Goal: Navigation & Orientation: Find specific page/section

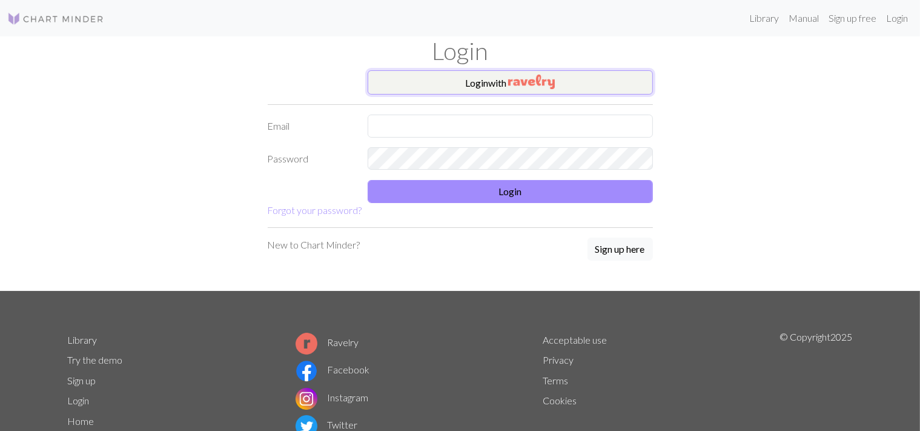
click at [414, 76] on button "Login with" at bounding box center [510, 82] width 285 height 24
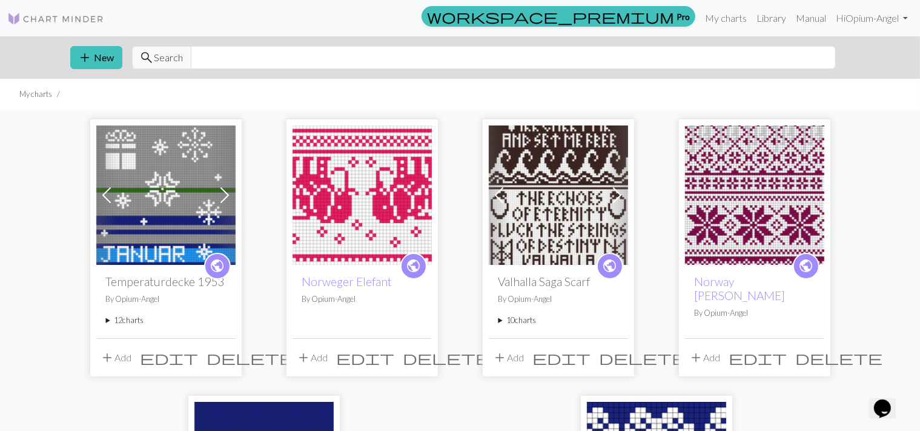
click at [229, 193] on span at bounding box center [224, 194] width 19 height 19
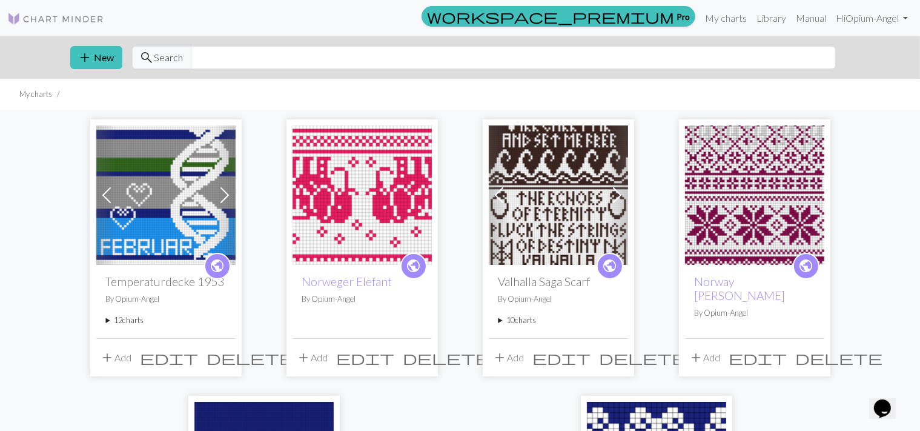
click at [229, 193] on span at bounding box center [224, 194] width 19 height 19
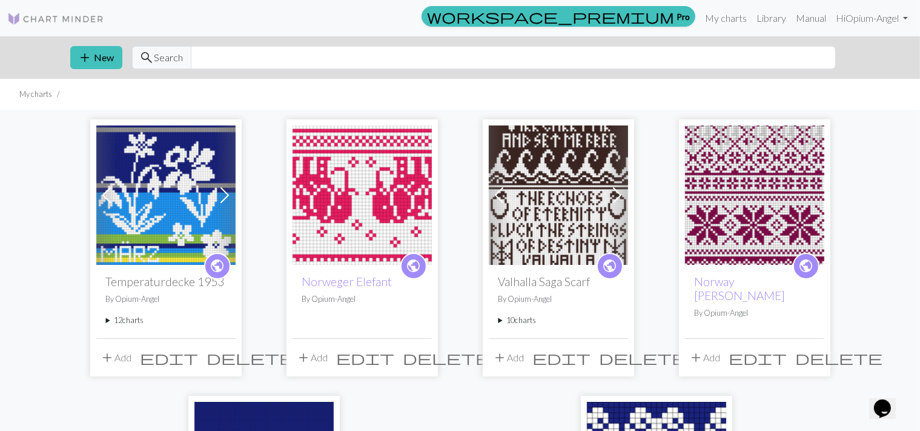
click at [229, 193] on span at bounding box center [224, 194] width 19 height 19
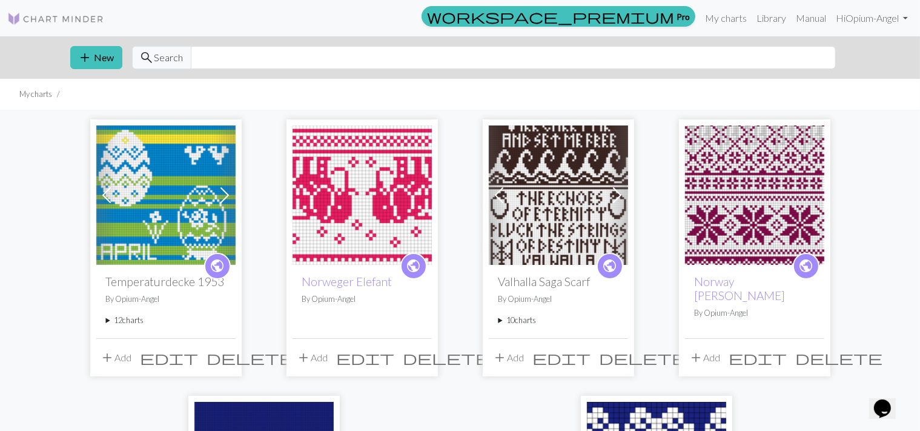
click at [229, 193] on span at bounding box center [224, 194] width 19 height 19
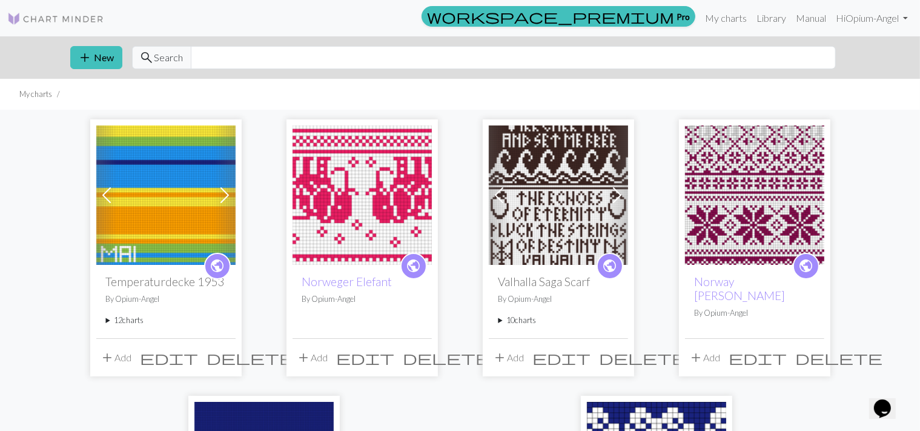
click at [229, 193] on span at bounding box center [224, 194] width 19 height 19
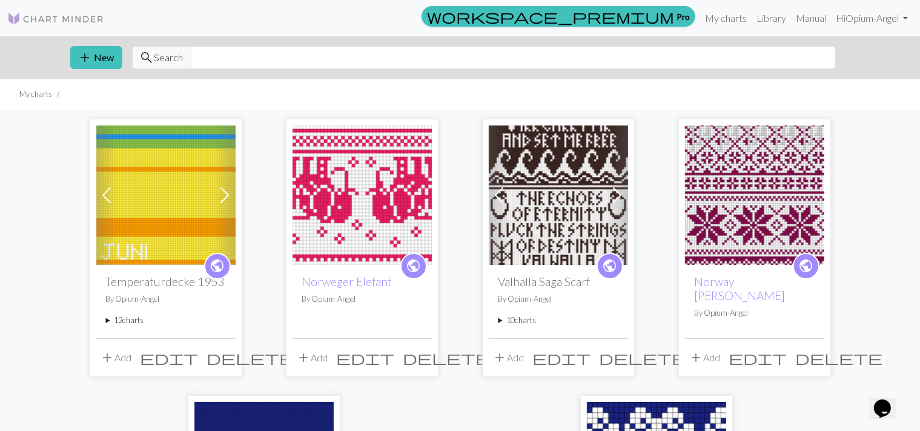
click at [229, 194] on span at bounding box center [224, 194] width 19 height 19
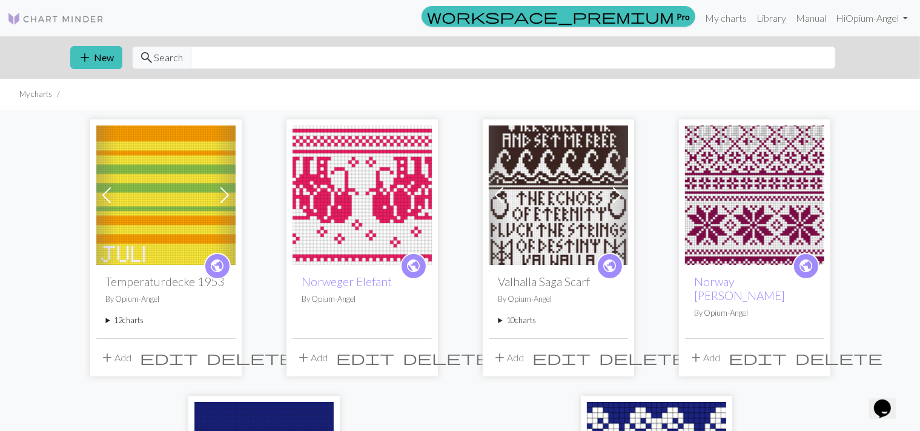
click at [229, 194] on span at bounding box center [224, 194] width 19 height 19
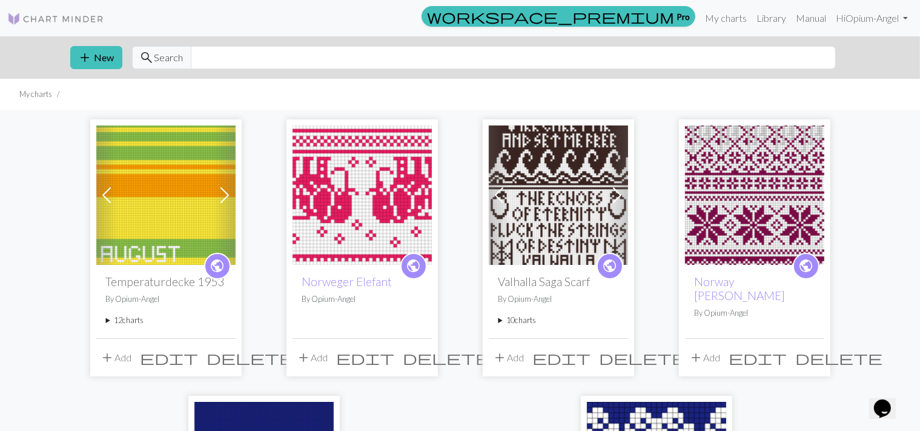
click at [229, 194] on span at bounding box center [224, 194] width 19 height 19
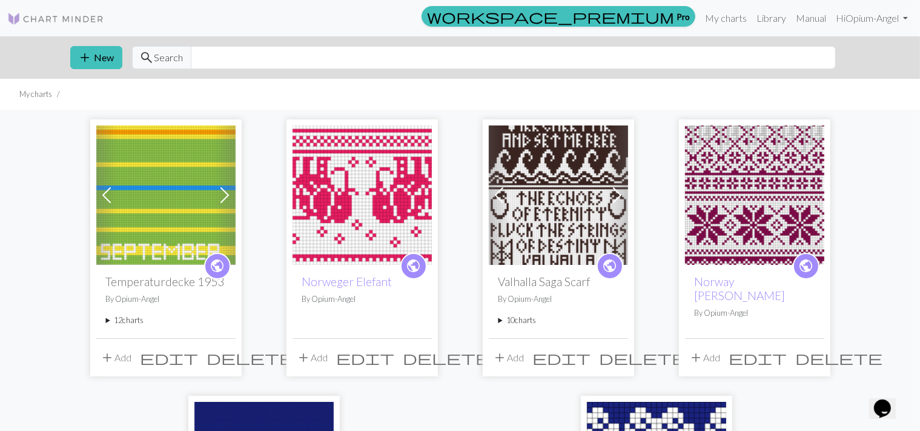
click at [229, 194] on span at bounding box center [224, 194] width 19 height 19
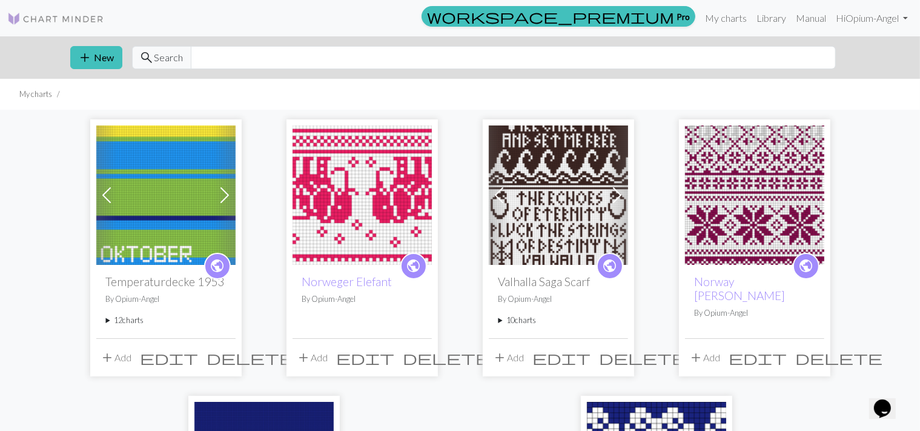
click at [229, 194] on span at bounding box center [224, 194] width 19 height 19
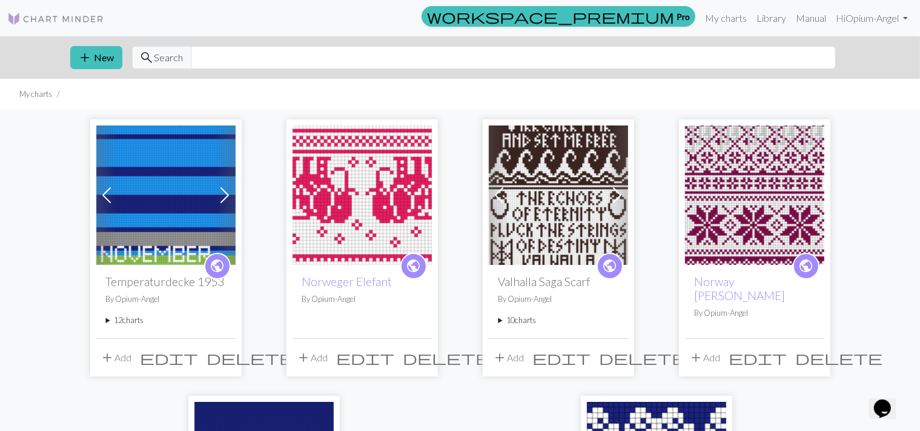
click at [229, 194] on span at bounding box center [224, 194] width 19 height 19
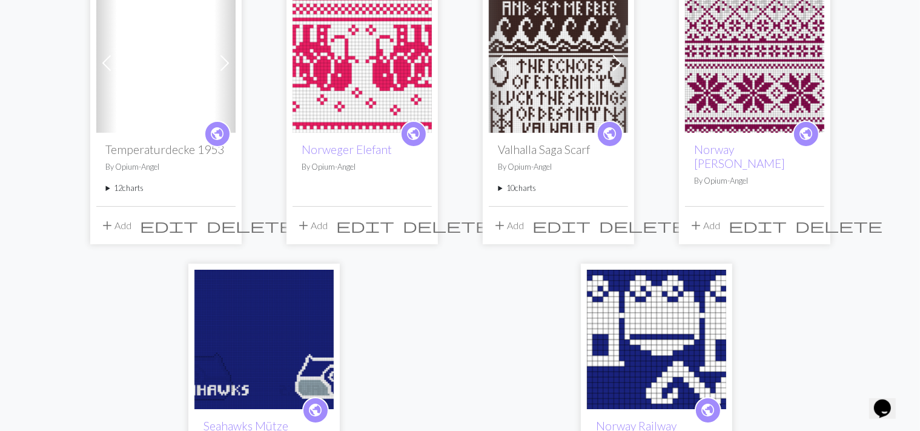
scroll to position [133, 0]
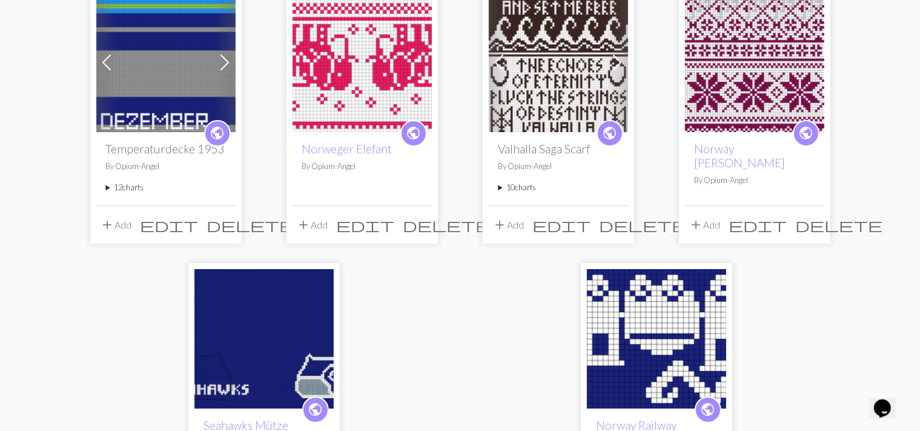
click at [520, 191] on summary "10 charts" at bounding box center [558, 188] width 120 height 12
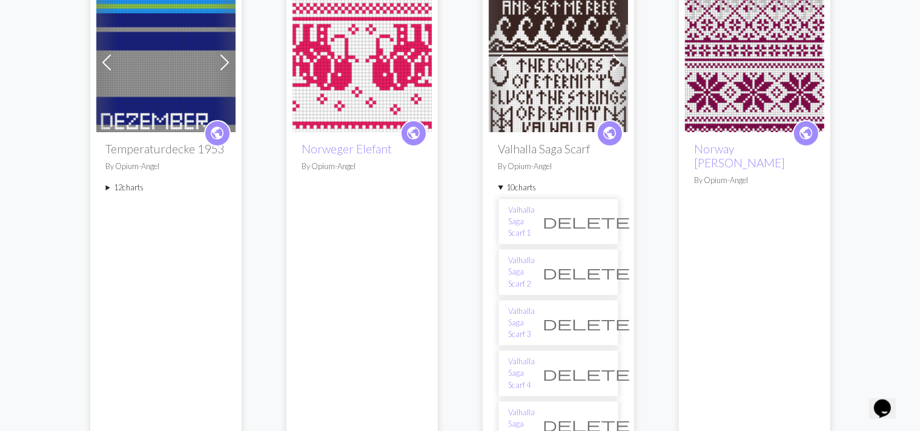
click at [615, 62] on span at bounding box center [616, 62] width 19 height 19
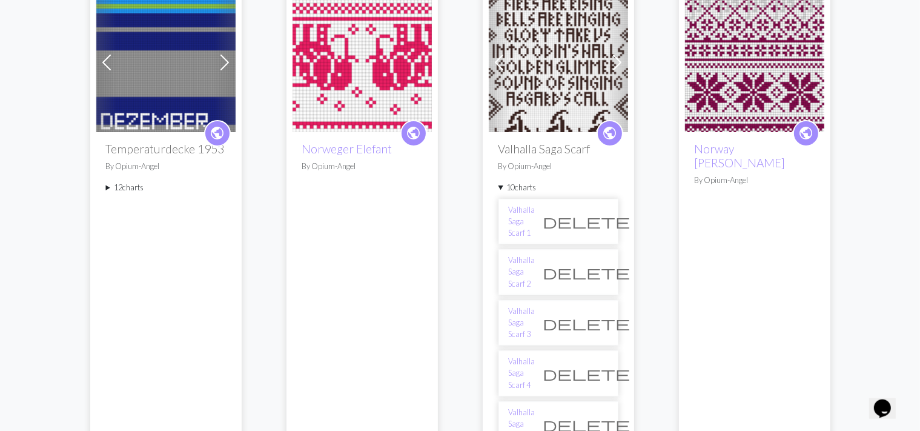
click at [615, 62] on span at bounding box center [616, 62] width 19 height 19
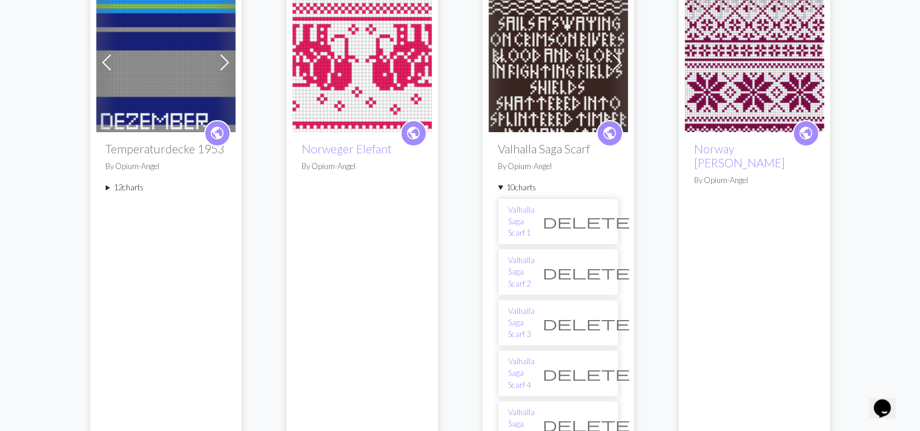
click at [615, 62] on span at bounding box center [616, 62] width 19 height 19
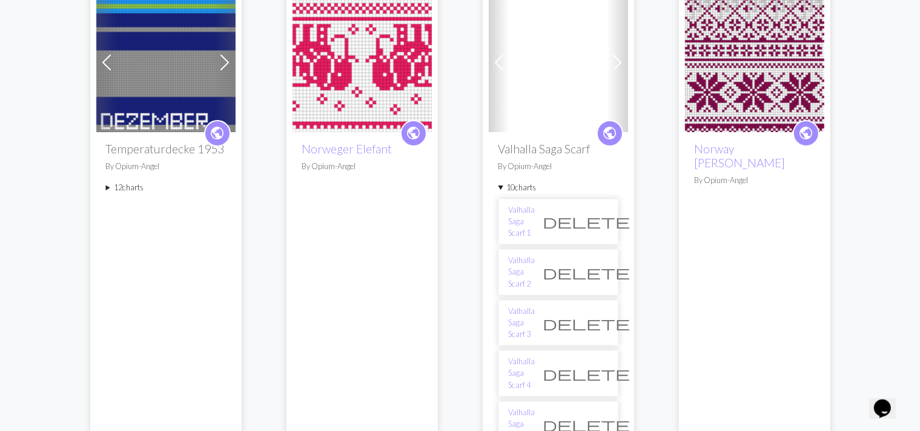
click at [615, 62] on span at bounding box center [616, 62] width 19 height 19
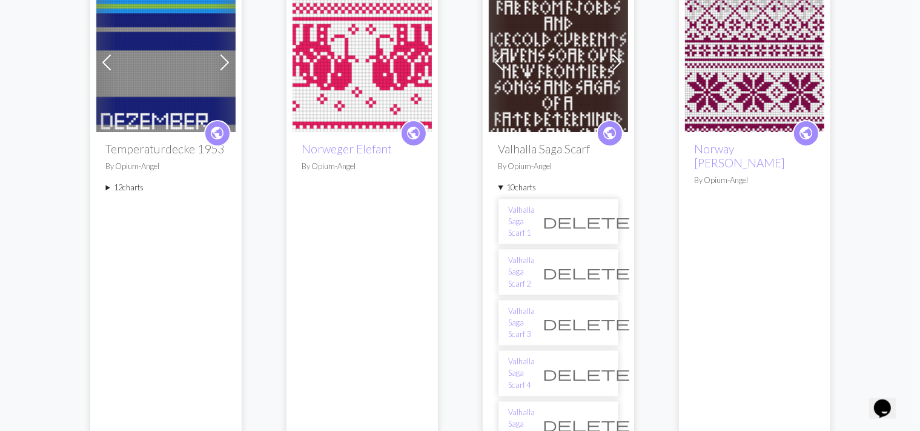
click at [495, 62] on span at bounding box center [498, 62] width 19 height 19
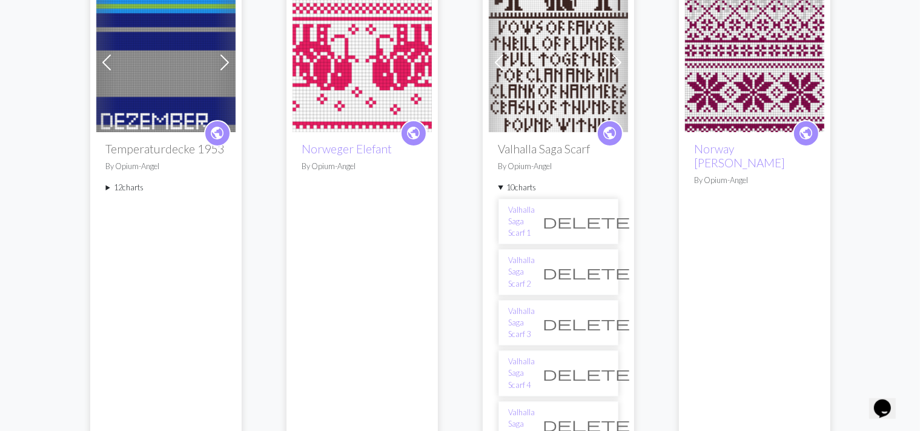
click at [570, 62] on img at bounding box center [558, 62] width 139 height 139
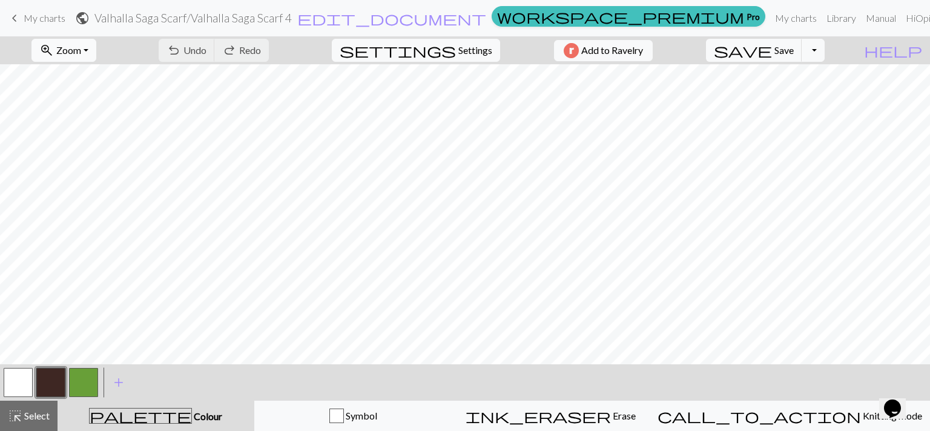
click at [81, 50] on span "Zoom" at bounding box center [68, 50] width 25 height 12
click at [93, 98] on button "Fit width" at bounding box center [80, 96] width 96 height 19
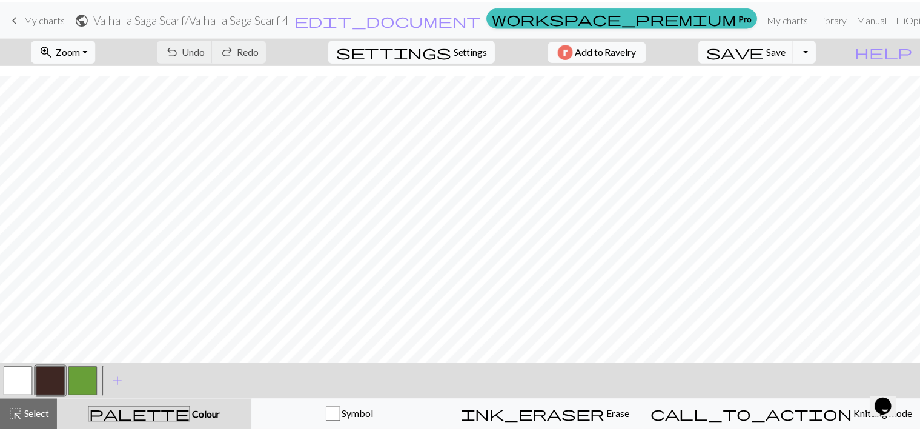
scroll to position [690, 0]
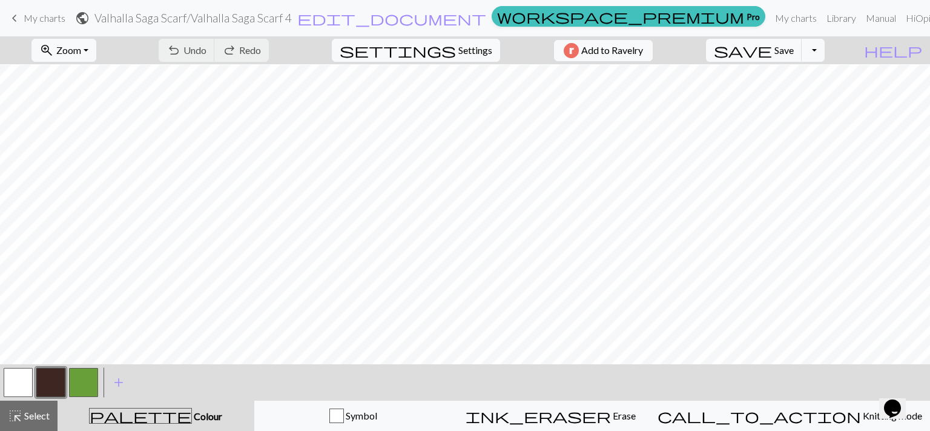
click at [30, 21] on span "My charts" at bounding box center [45, 18] width 42 height 12
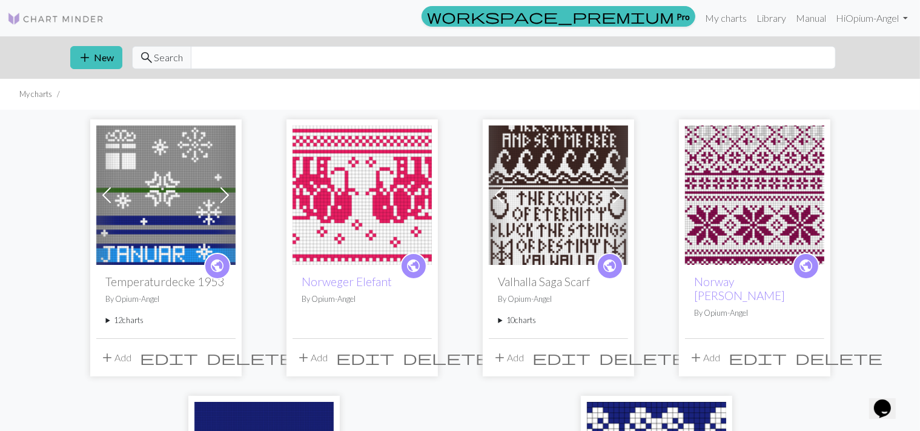
click at [515, 322] on summary "10 charts" at bounding box center [558, 320] width 120 height 12
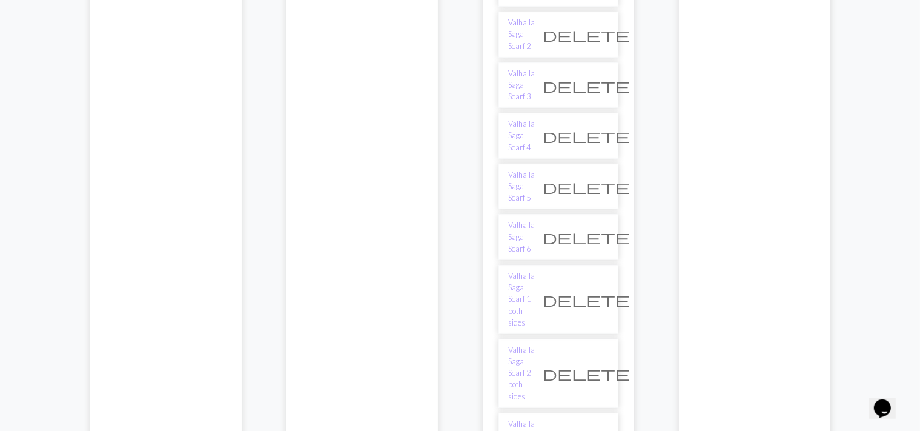
scroll to position [371, 0]
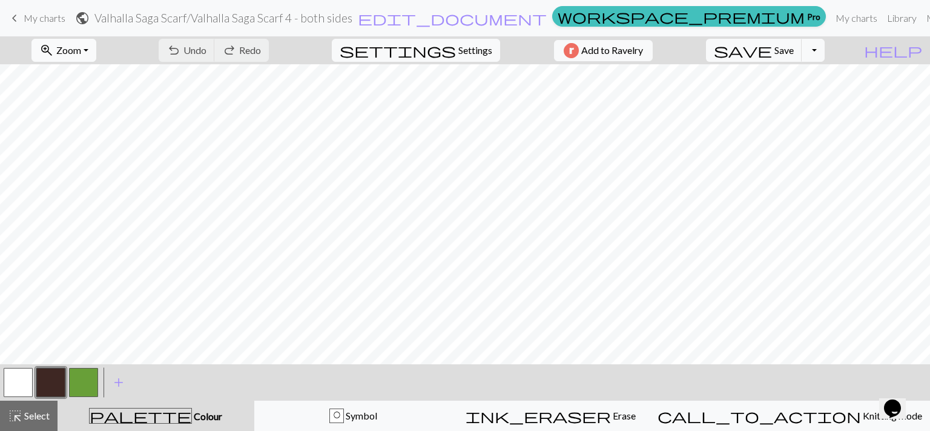
click at [81, 55] on span "Zoom" at bounding box center [68, 50] width 25 height 12
click at [82, 93] on button "Fit width" at bounding box center [80, 96] width 96 height 19
